Goal: Task Accomplishment & Management: Use online tool/utility

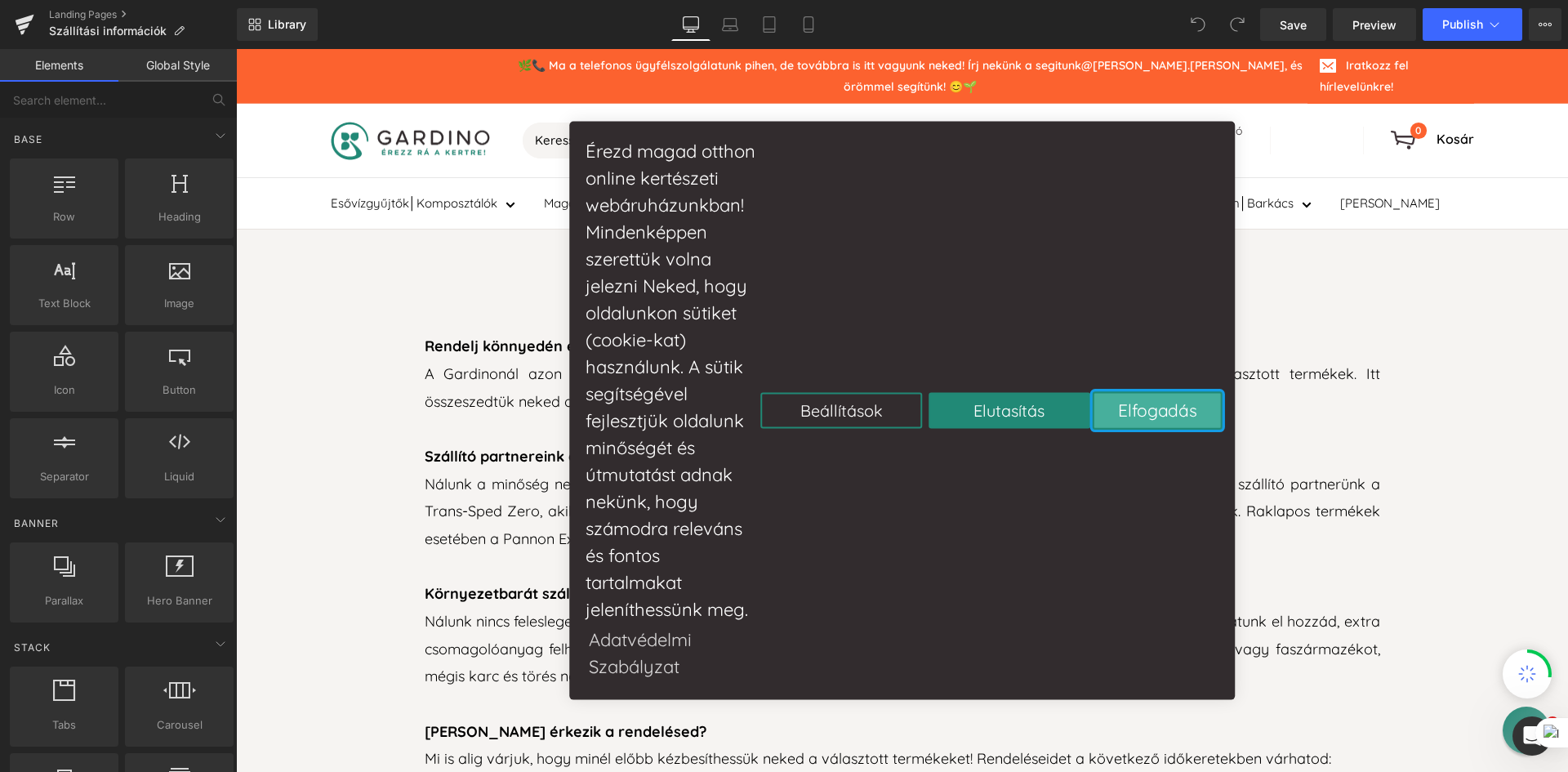
click at [1164, 406] on button "Elfogadás" at bounding box center [1157, 410] width 130 height 38
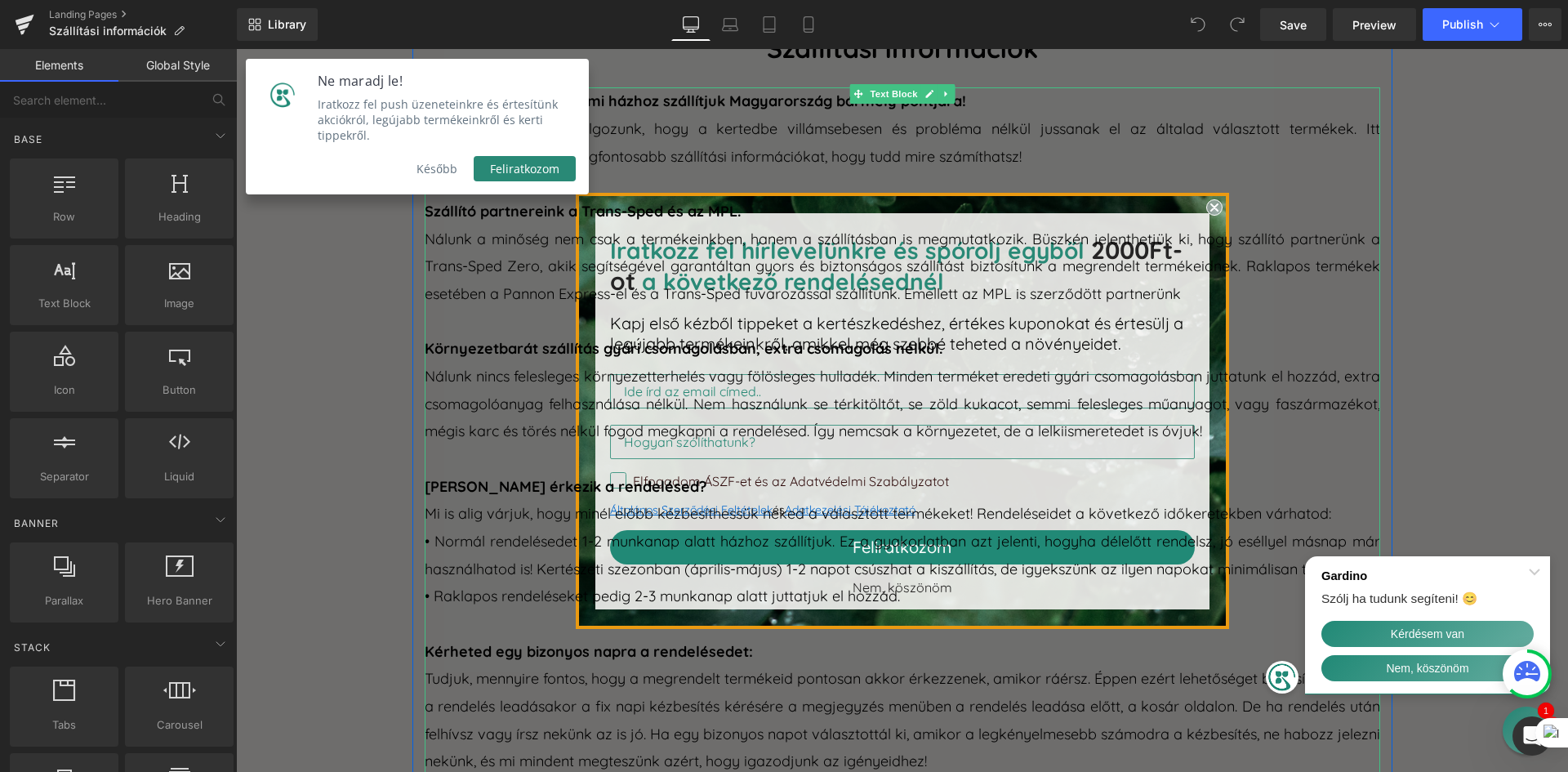
click at [1210, 208] on p "Szállító partnereink a Trans-Sped és az MPL." at bounding box center [902, 212] width 955 height 28
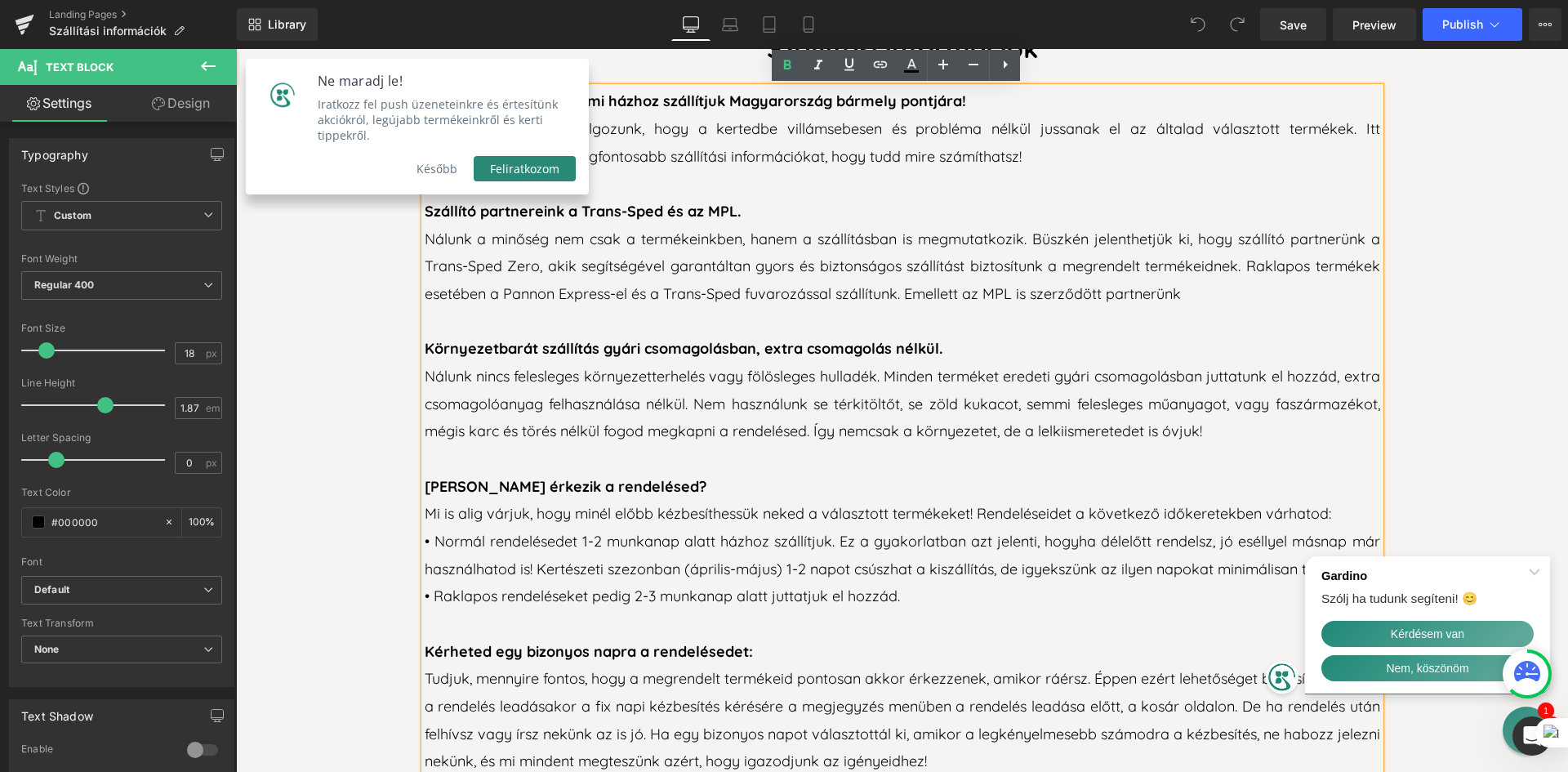
click at [448, 156] on button "Később" at bounding box center [437, 168] width 74 height 25
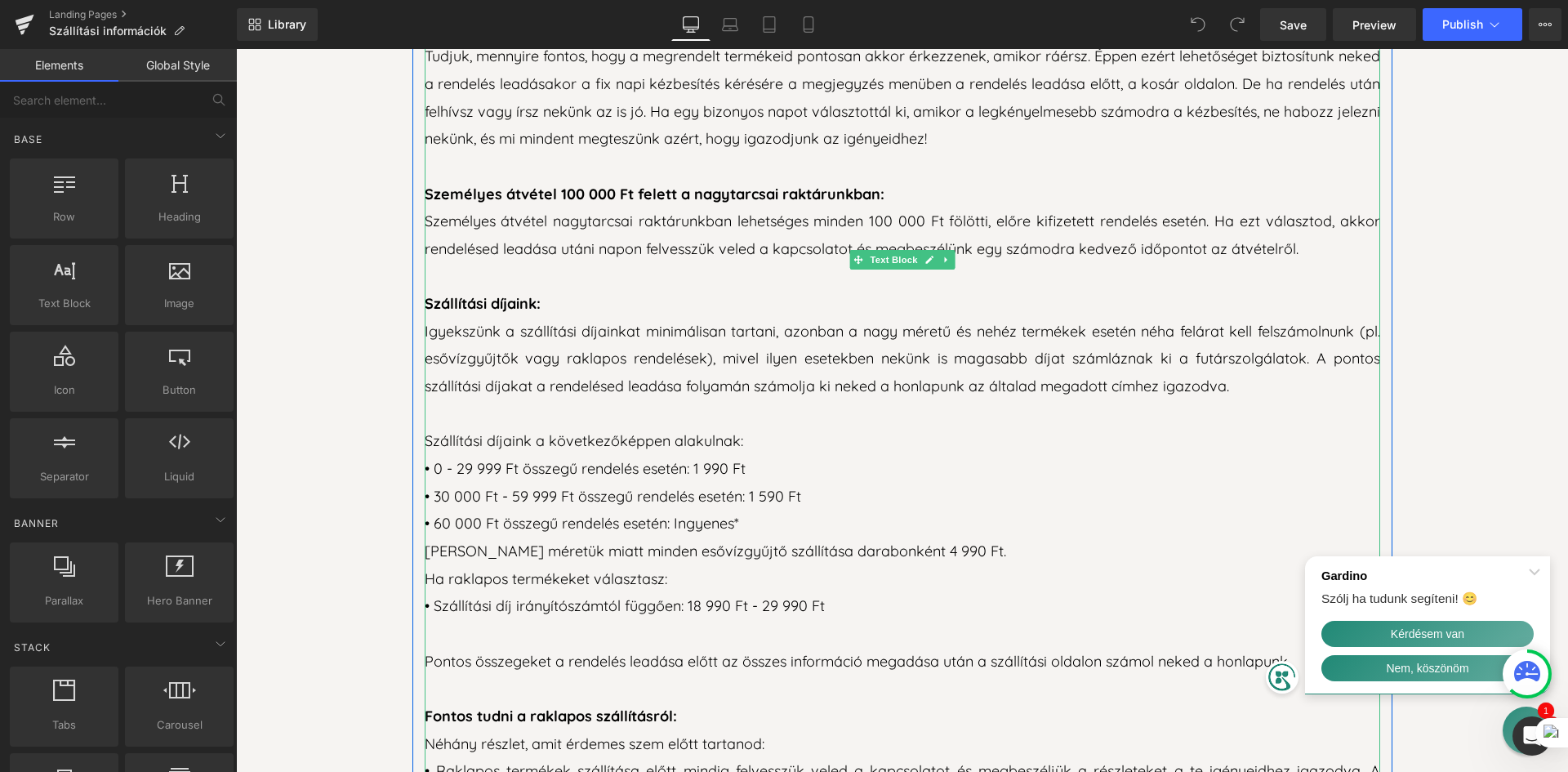
scroll to position [1062, 0]
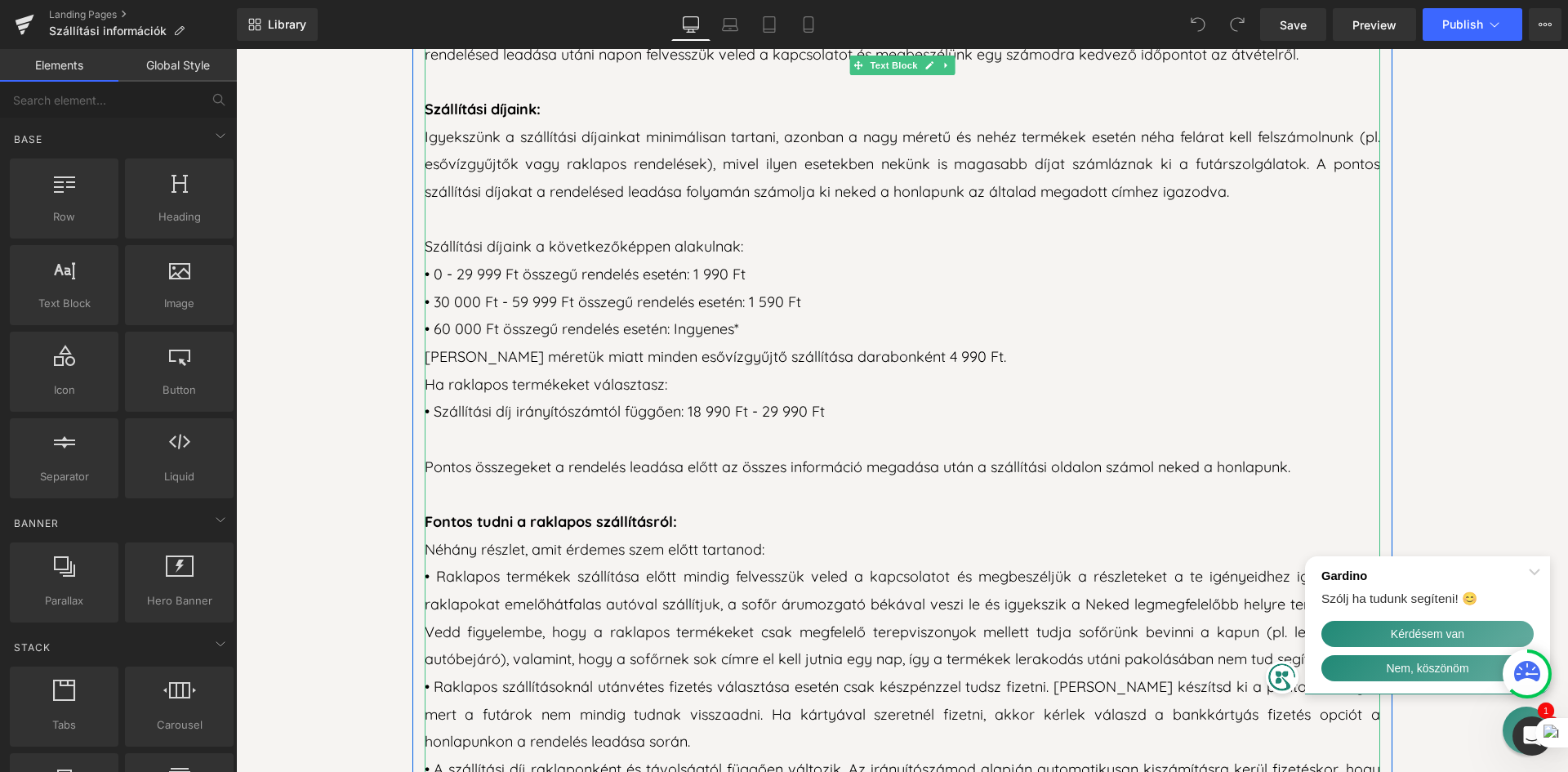
click at [743, 415] on p "• Szállítási díj irányítószámtól függően: 18 990 Ft - 29 990 Ft" at bounding box center [902, 412] width 955 height 28
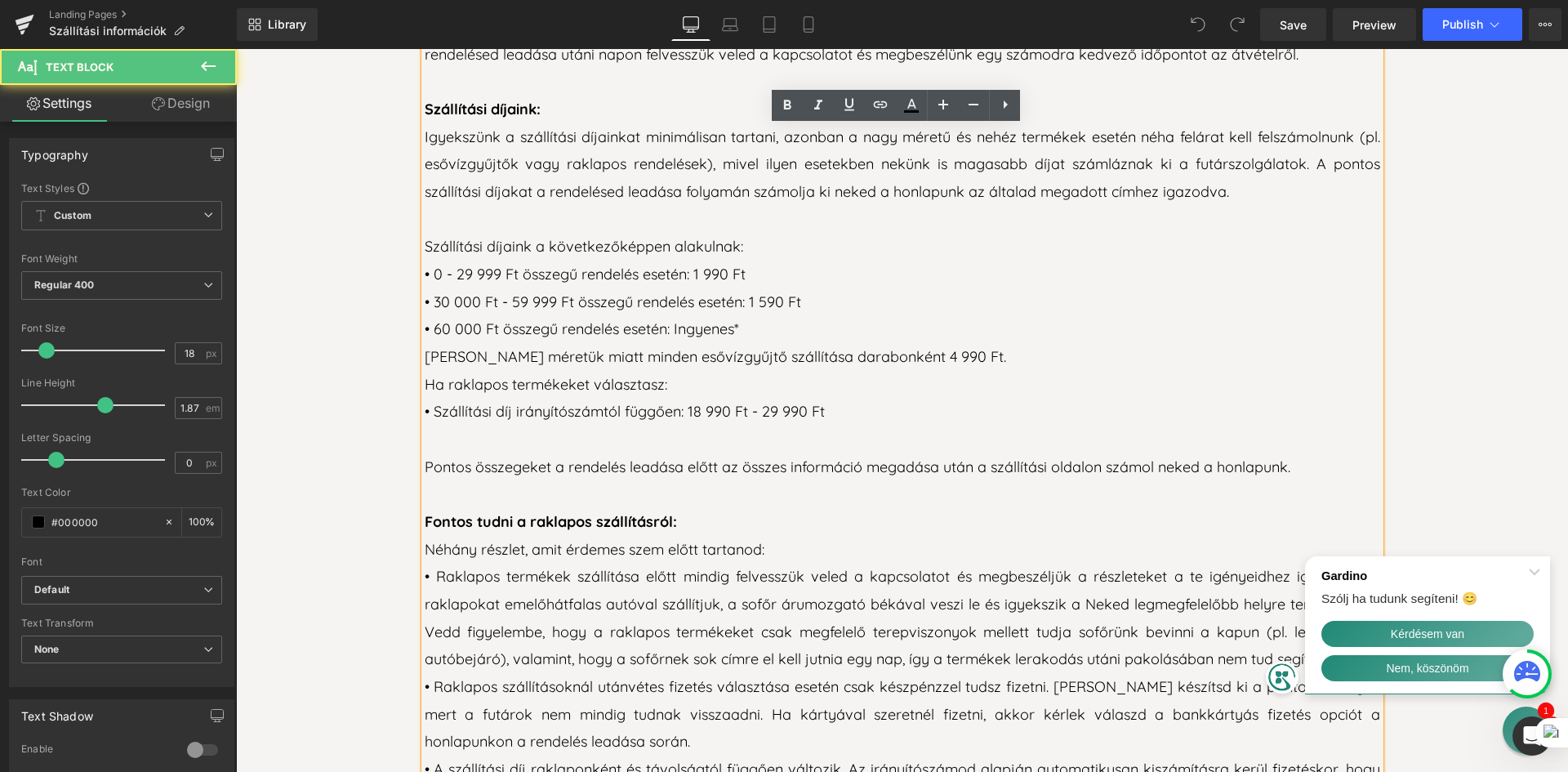
click at [867, 356] on p "[PERSON_NAME] méretük miatt minden esővízgyűjtő szállítása darabonként 4 990 Ft." at bounding box center [902, 357] width 955 height 28
click at [636, 322] on p "• 60 000 Ft összegű rendelés esetén: Ingyenes*" at bounding box center [902, 329] width 955 height 28
click at [427, 328] on p "• 60 000 Ft összegű rendelés esetén: Ingyenes*" at bounding box center [902, 329] width 955 height 28
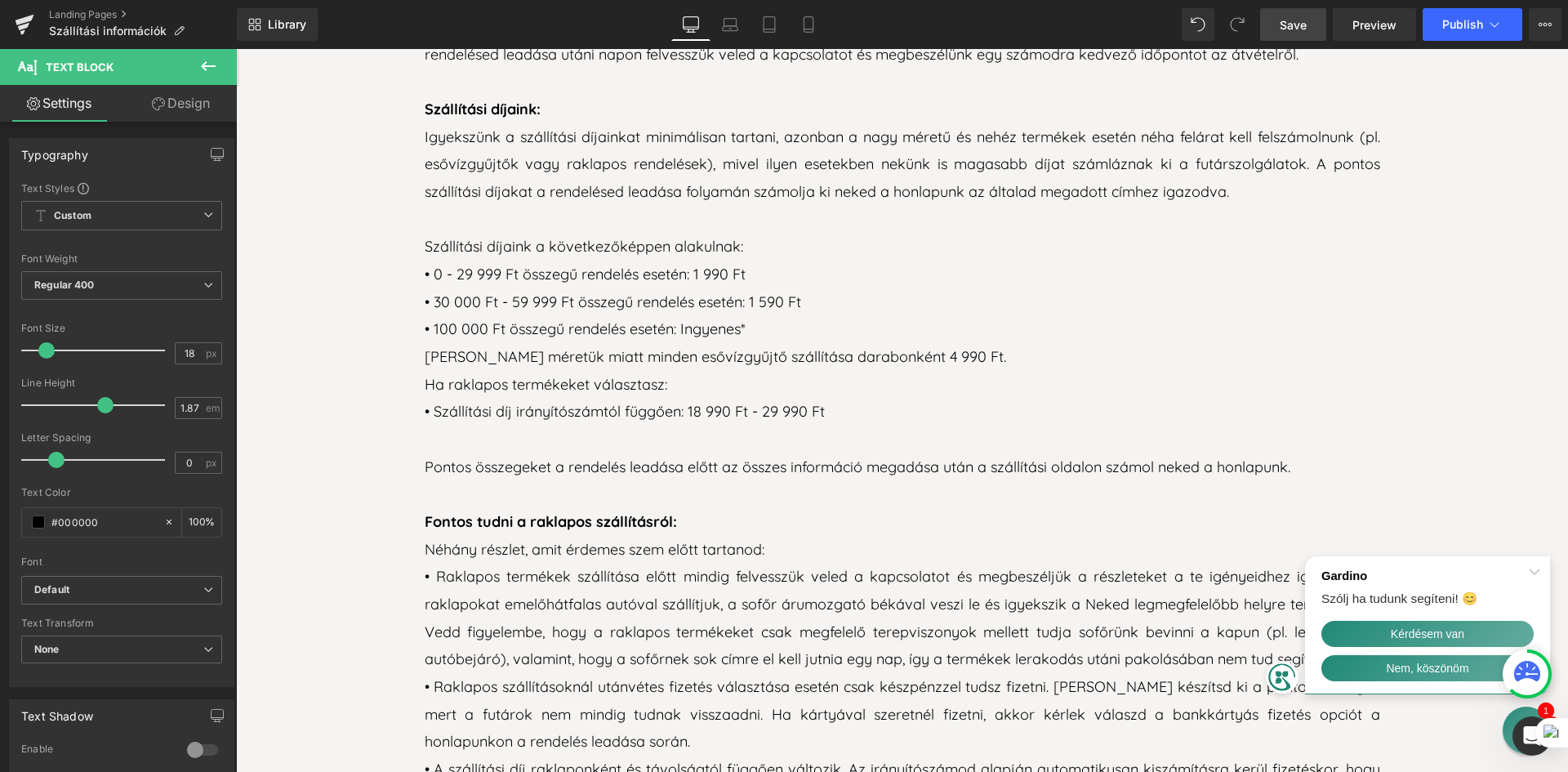
click at [1295, 31] on span "Save" at bounding box center [1293, 25] width 27 height 18
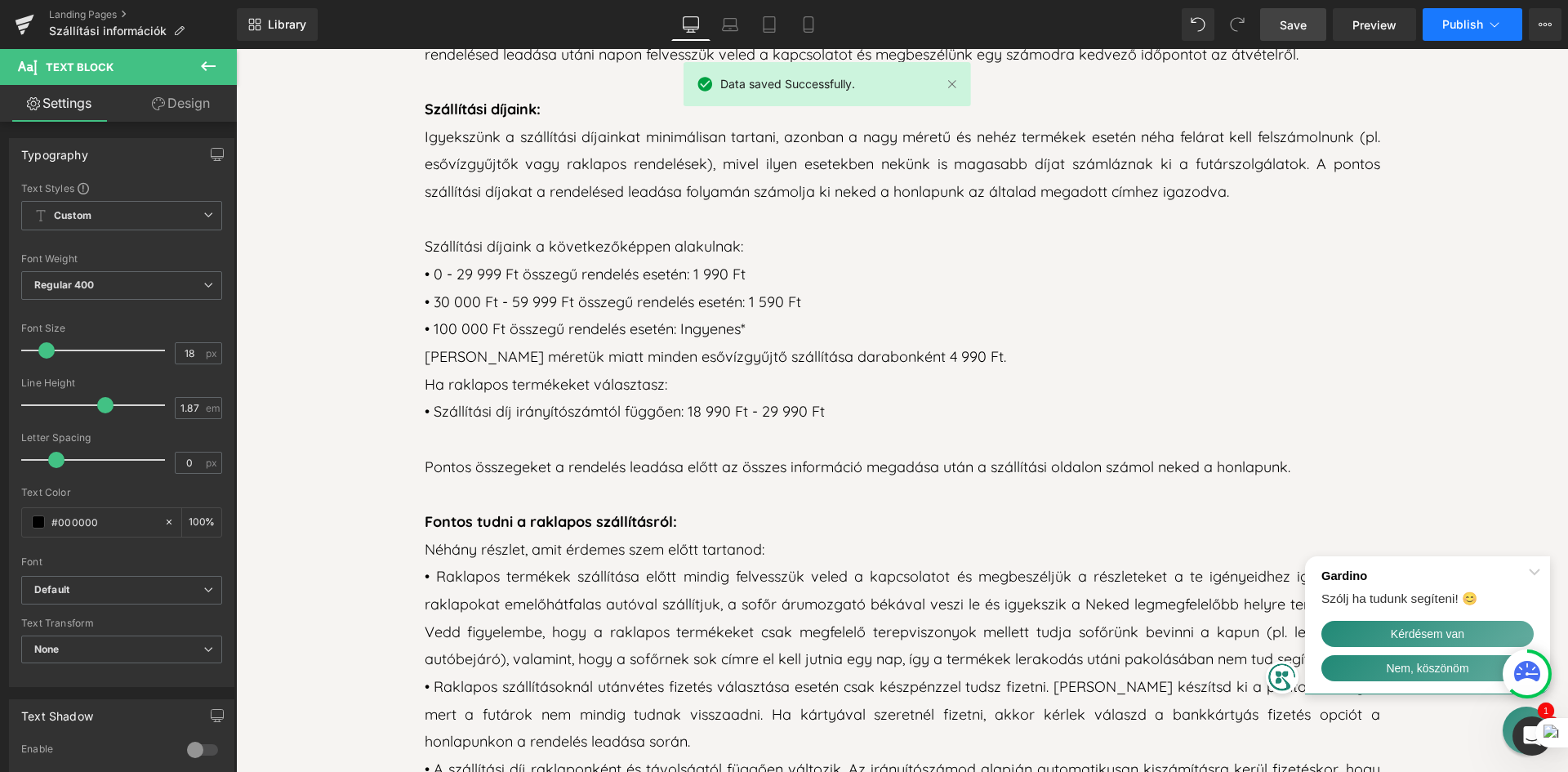
click at [1451, 23] on span "Publish" at bounding box center [1463, 25] width 41 height 13
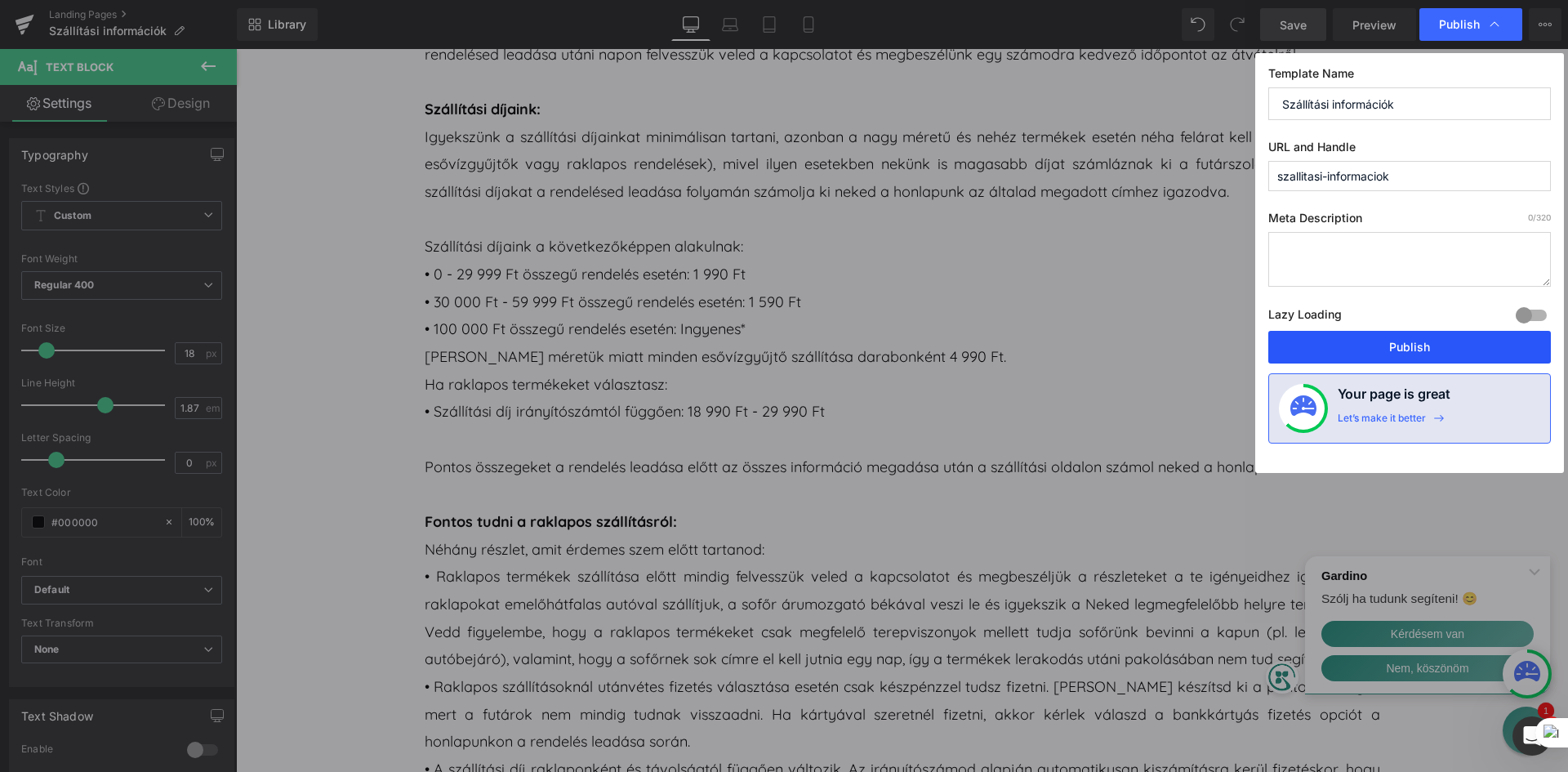
click at [1414, 352] on button "Publish" at bounding box center [1410, 346] width 283 height 32
